Goal: Task Accomplishment & Management: Use online tool/utility

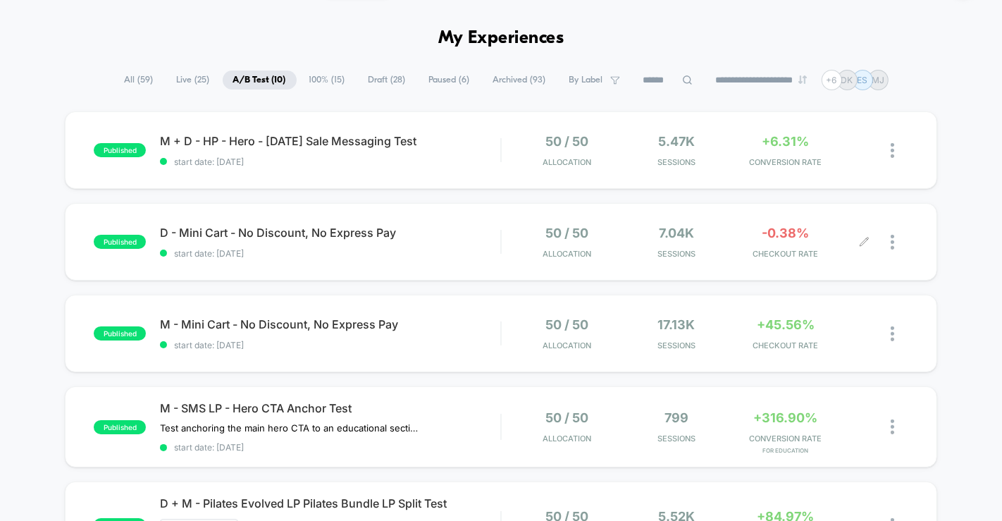
scroll to position [44, 0]
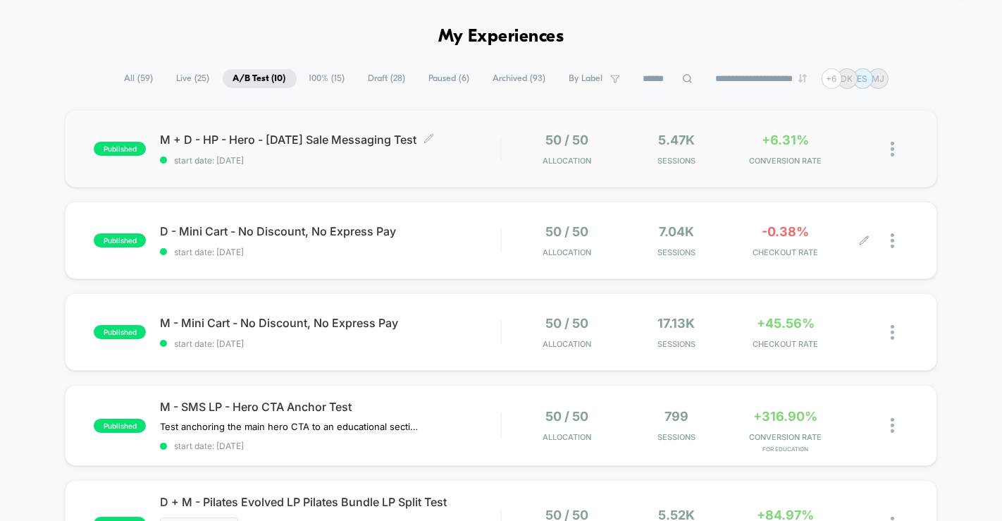
click at [190, 146] on div "M + D - HP - Hero - [DATE] Sale Messaging Test Click to edit experience details…" at bounding box center [330, 148] width 340 height 33
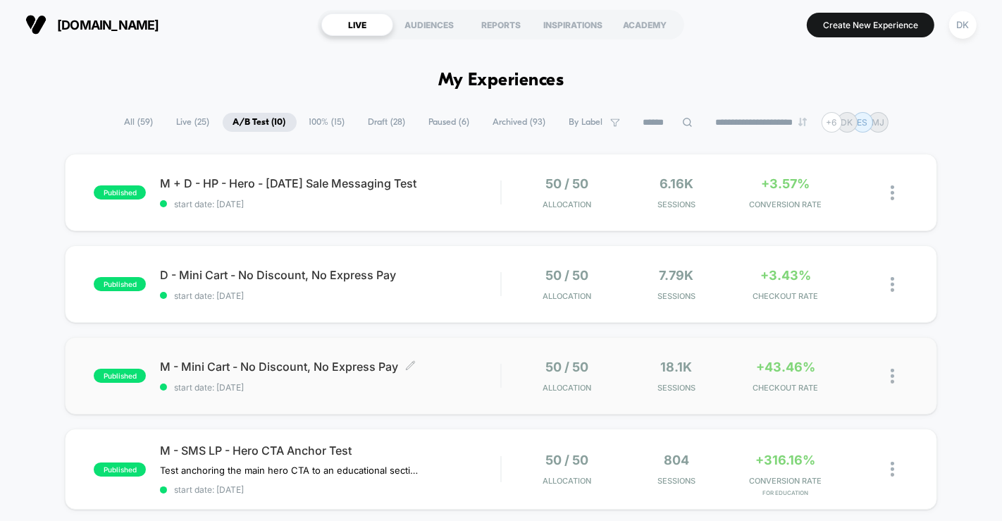
click at [222, 361] on span "M - Mini Cart - No Discount, No Express Pay Click to edit experience details" at bounding box center [330, 366] width 340 height 14
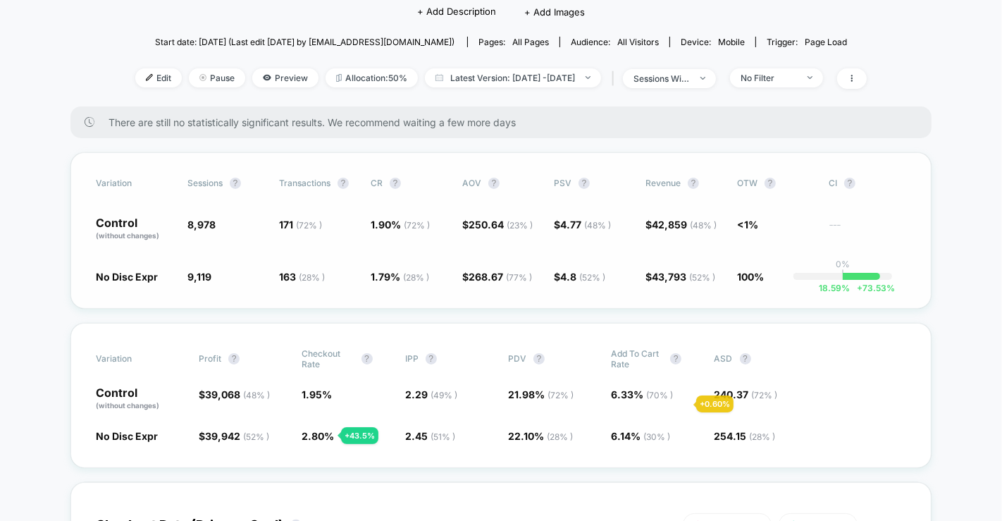
scroll to position [132, 0]
click at [797, 77] on div "No Filter" at bounding box center [768, 77] width 56 height 11
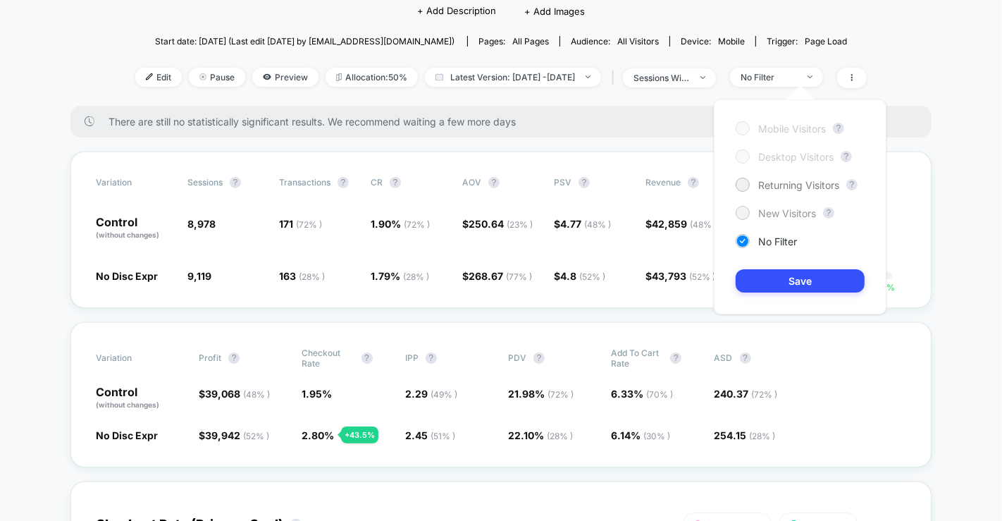
click at [773, 211] on span "New Visitors" at bounding box center [787, 213] width 58 height 12
click at [772, 276] on button "Save" at bounding box center [800, 280] width 129 height 23
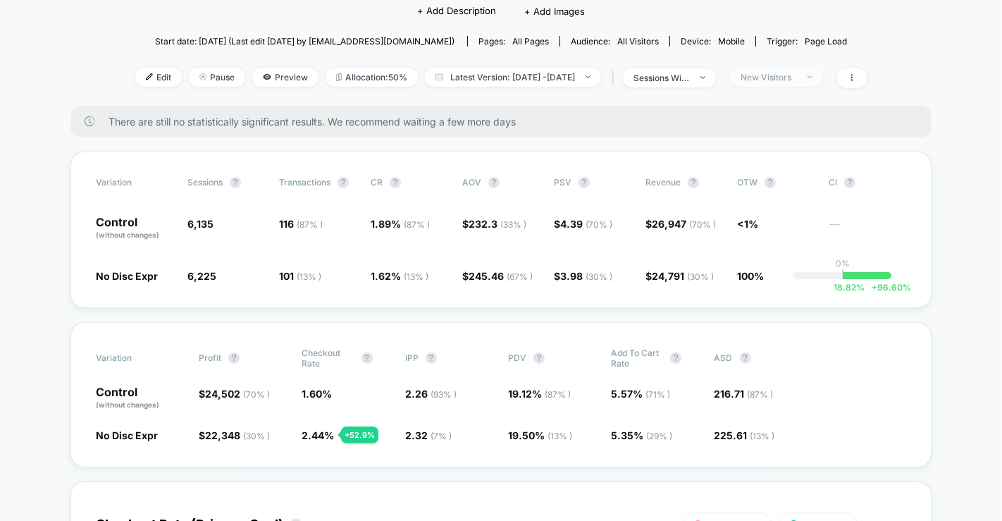
click at [793, 80] on span "New Visitors" at bounding box center [776, 77] width 93 height 19
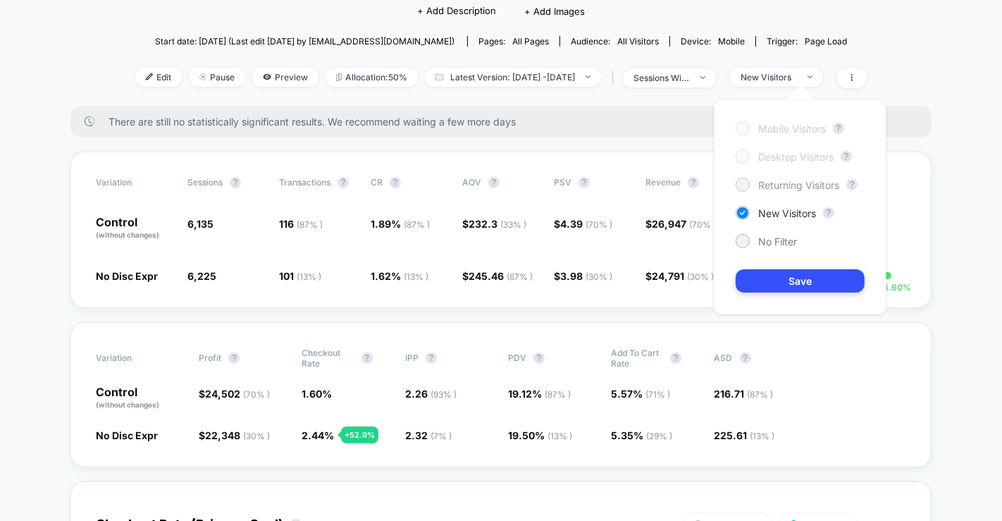
click at [770, 187] on span "Returning Visitors" at bounding box center [798, 185] width 81 height 12
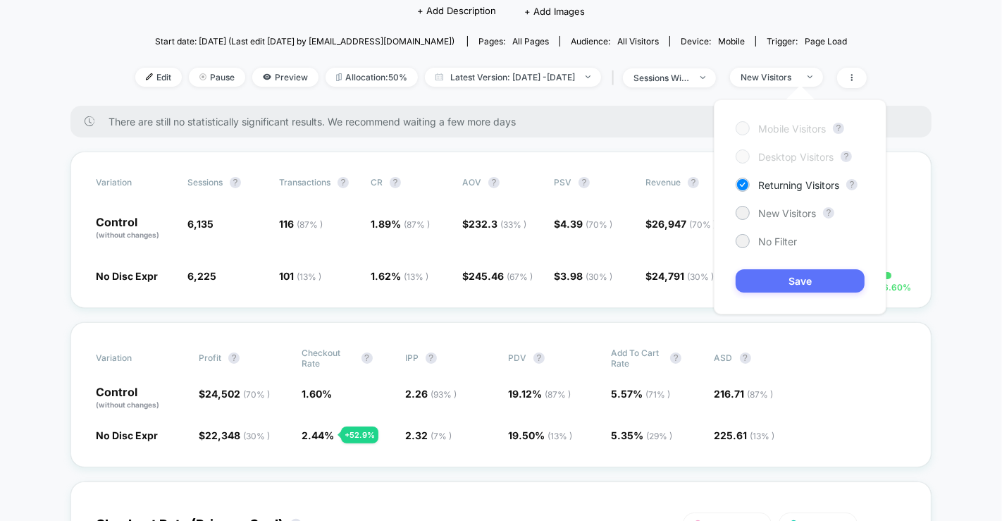
click at [775, 280] on button "Save" at bounding box center [800, 280] width 129 height 23
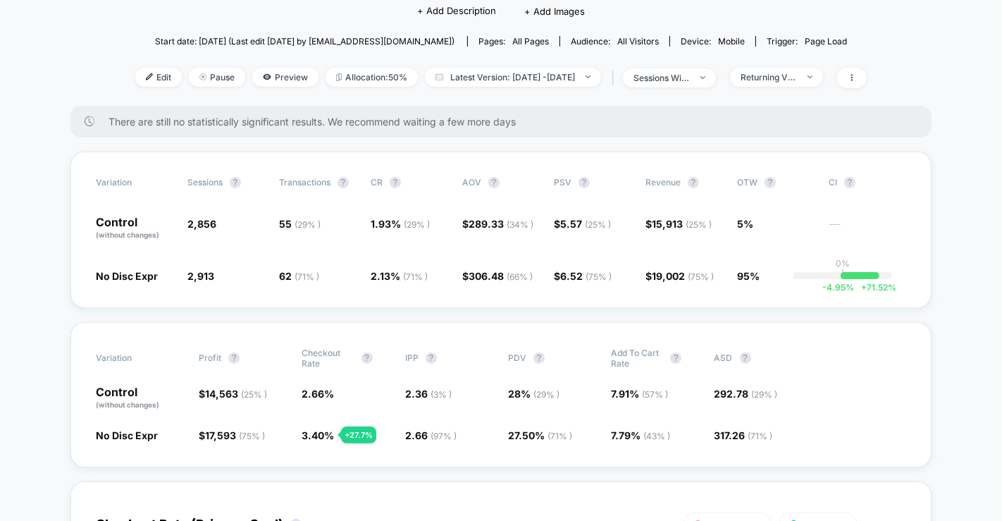
click at [797, 79] on div "Returning Visitors" at bounding box center [768, 77] width 56 height 11
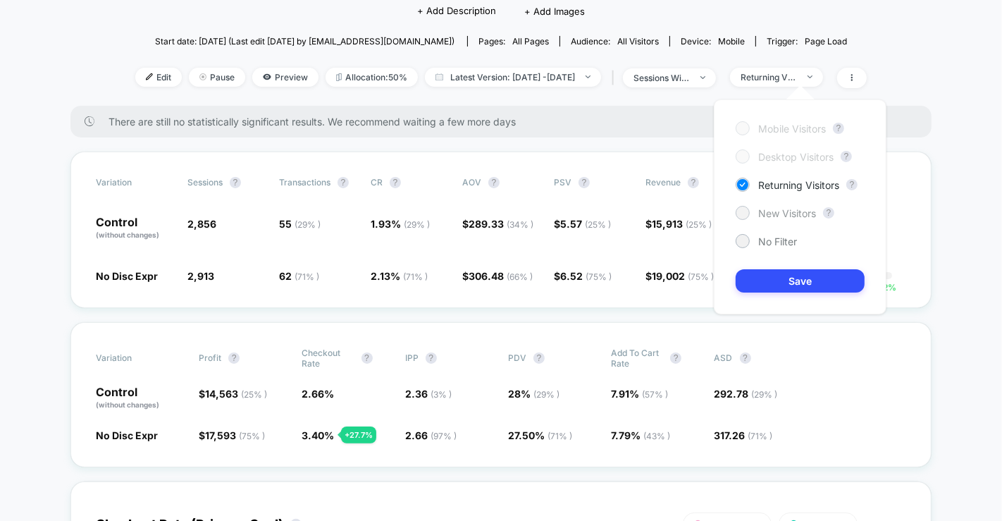
click at [794, 212] on span "New Visitors" at bounding box center [787, 213] width 58 height 12
click at [794, 278] on button "Save" at bounding box center [800, 280] width 129 height 23
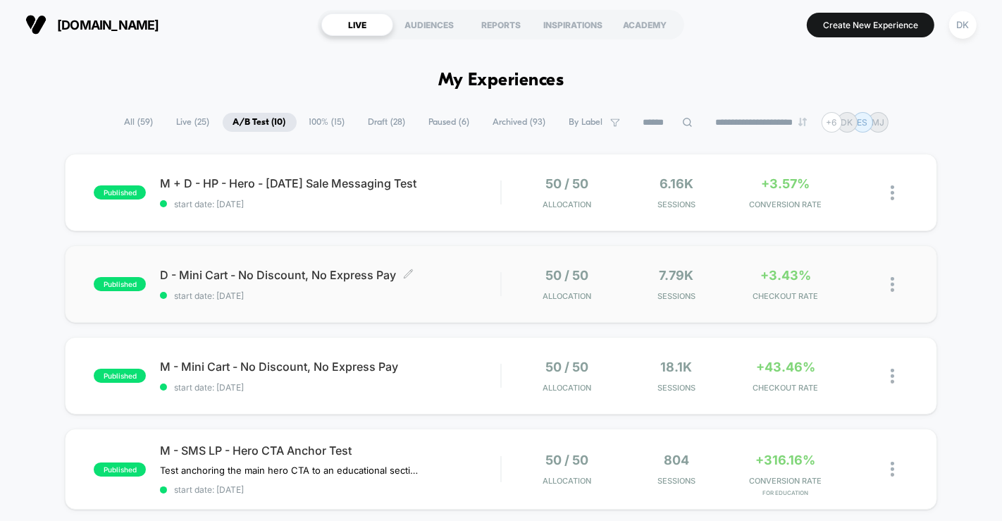
click at [249, 292] on span "start date: [DATE]" at bounding box center [330, 295] width 340 height 11
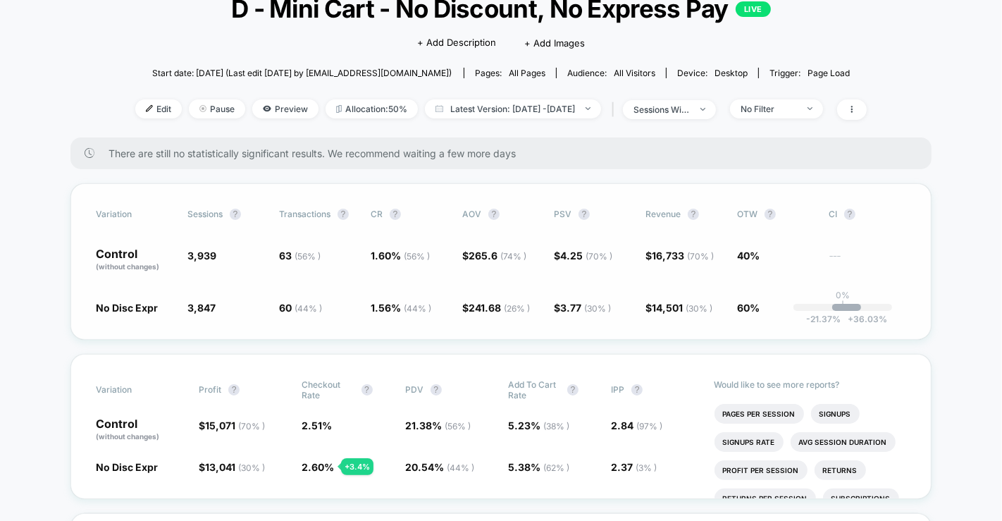
scroll to position [96, 0]
